Goal: Navigation & Orientation: Find specific page/section

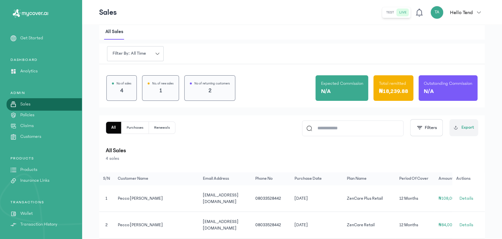
scroll to position [88, 0]
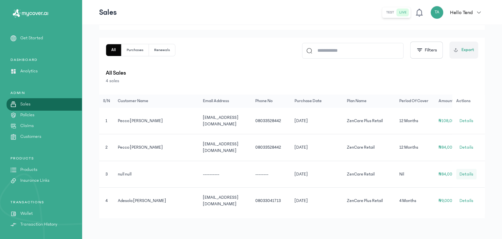
click at [466, 173] on span "Details" at bounding box center [466, 174] width 14 height 7
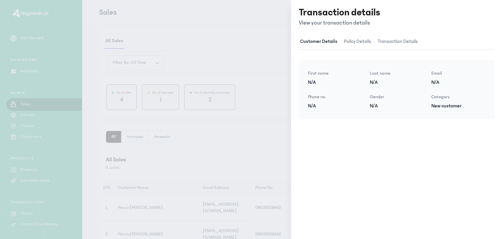
scroll to position [0, 0]
click at [362, 43] on span "policy details" at bounding box center [358, 41] width 30 height 15
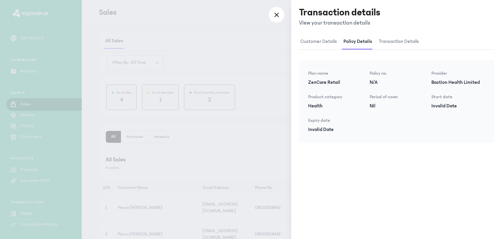
click at [384, 39] on span "transaction details" at bounding box center [399, 41] width 43 height 15
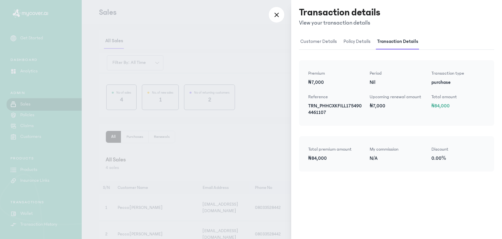
click at [196, 90] on div at bounding box center [251, 119] width 502 height 239
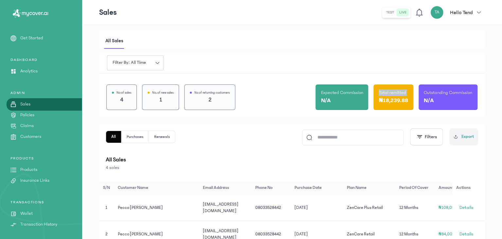
drag, startPoint x: 380, startPoint y: 102, endPoint x: 343, endPoint y: 96, distance: 37.4
click at [343, 96] on div "Expected Commission N/A Total remitted ₦18,239.88 Outstanding Commission N/A" at bounding box center [396, 97] width 162 height 26
click at [343, 96] on div "N/A" at bounding box center [341, 100] width 42 height 9
click at [126, 95] on p "4" at bounding box center [121, 99] width 19 height 9
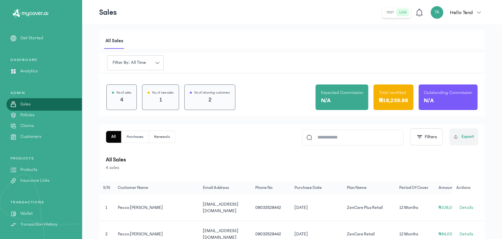
click at [126, 95] on p "4" at bounding box center [121, 99] width 19 height 9
click at [149, 139] on button "Purchases" at bounding box center [162, 137] width 26 height 12
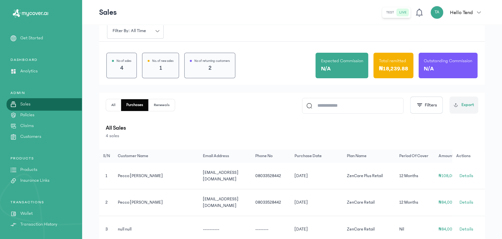
scroll to position [22, 0]
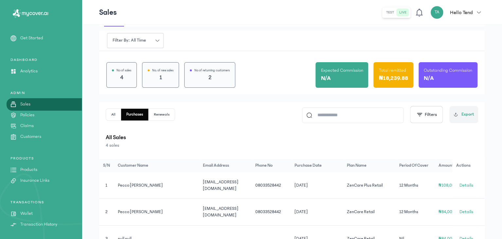
click at [161, 112] on button "Renewals" at bounding box center [161, 115] width 26 height 12
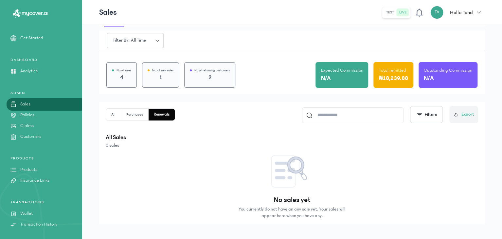
click at [39, 112] on link "Policies" at bounding box center [41, 114] width 82 height 7
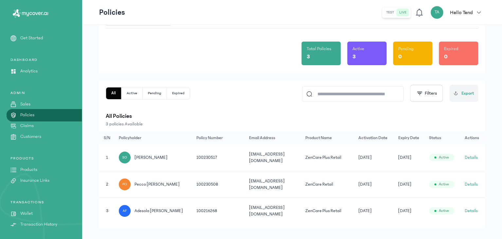
scroll to position [47, 0]
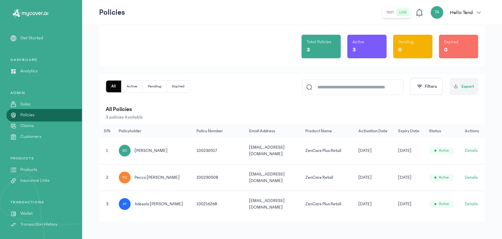
click at [476, 150] on button "Details" at bounding box center [470, 150] width 13 height 7
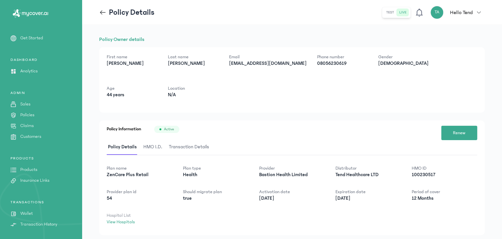
click at [31, 115] on p "Policies" at bounding box center [27, 114] width 14 height 7
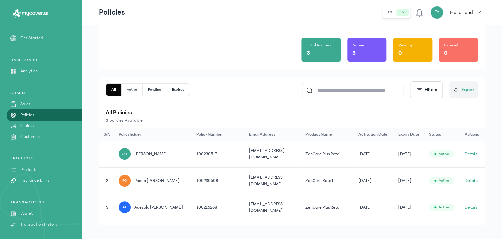
scroll to position [44, 0]
click at [24, 135] on p "Customers" at bounding box center [30, 136] width 21 height 7
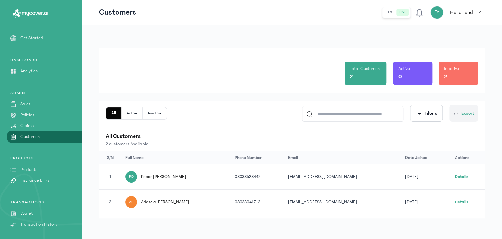
click at [22, 156] on div "ADMIN Sales Policies Claims Customers" at bounding box center [41, 170] width 82 height 28
click at [23, 101] on p "Sales" at bounding box center [25, 104] width 10 height 7
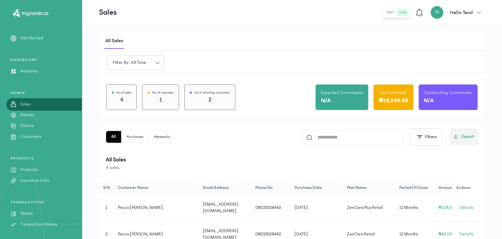
click at [33, 123] on p "Claims" at bounding box center [26, 125] width 13 height 7
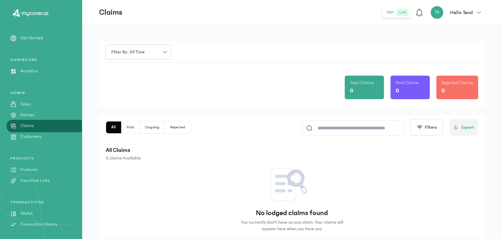
click at [33, 112] on p "Policies" at bounding box center [27, 114] width 14 height 7
